Goal: Task Accomplishment & Management: Use online tool/utility

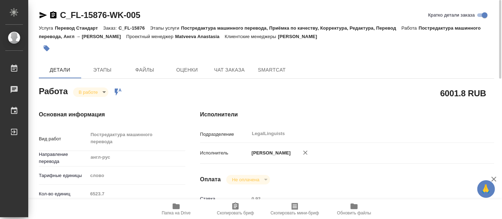
click at [99, 88] on body "🙏 .cls-1 fill:#fff; AWATERA [PERSON_NAME] 0 Чаты График Выйти C_FL-15876-WK-005…" at bounding box center [251, 109] width 502 height 219
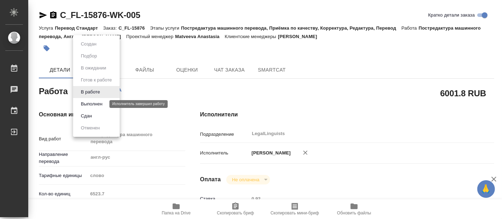
click at [94, 102] on button "Выполнен" at bounding box center [92, 104] width 26 height 8
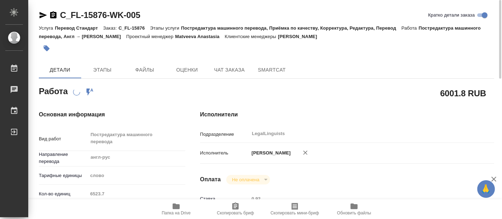
click at [177, 207] on icon "button" at bounding box center [176, 207] width 7 height 6
type textarea "x"
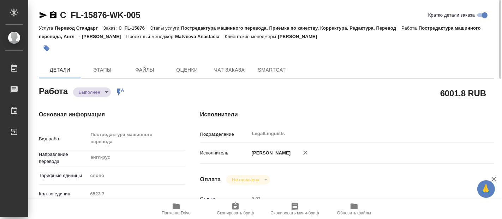
type textarea "x"
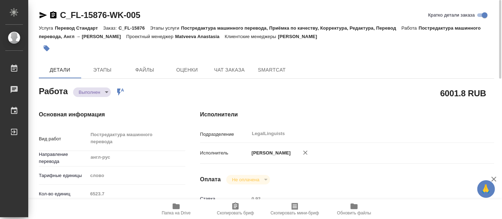
type textarea "x"
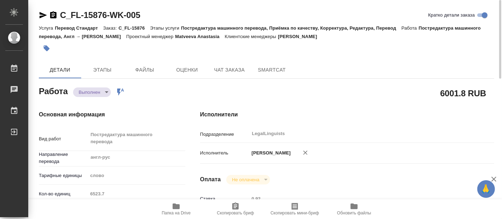
type textarea "x"
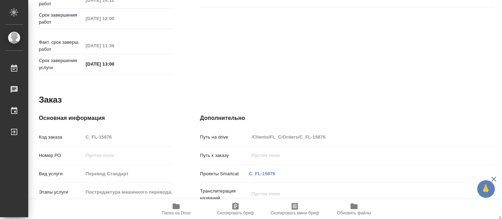
scroll to position [390, 0]
